Goal: Submit feedback/report problem: Submit feedback/report problem

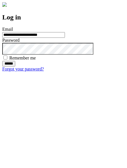
type input "**********"
click at [15, 66] on input "******" at bounding box center [8, 64] width 13 height 6
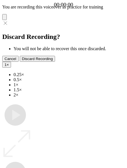
type input "**********"
